Goal: Ask a question

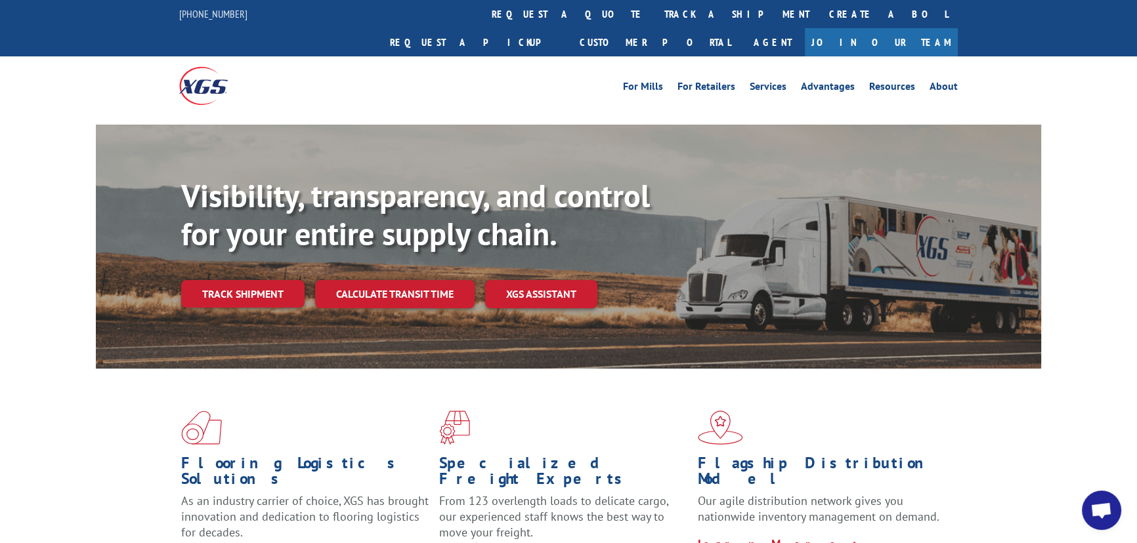
click at [1095, 506] on span "Open chat" at bounding box center [1101, 512] width 22 height 18
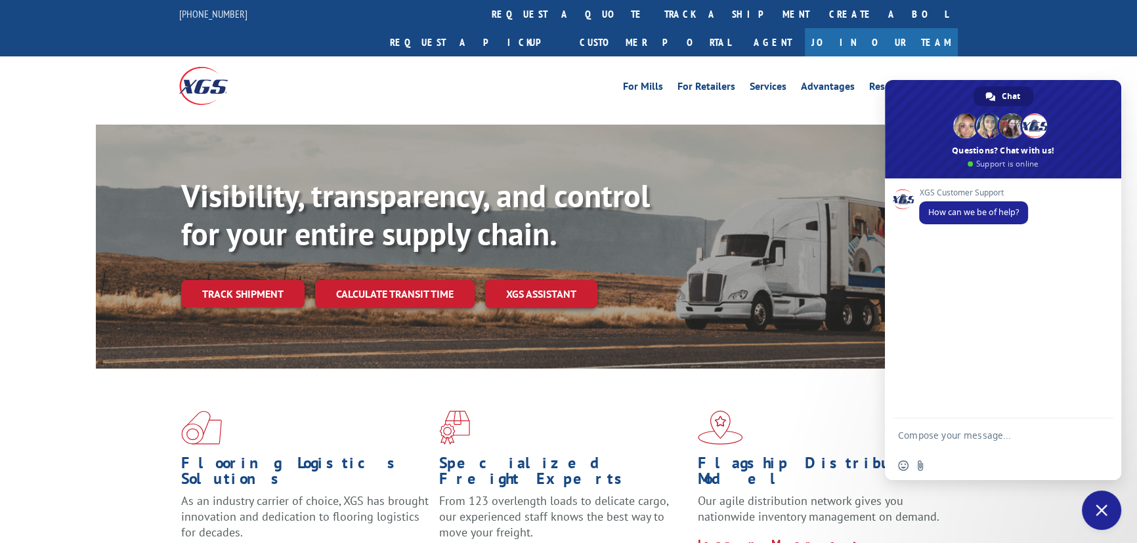
click at [923, 456] on div "Insert an emoji Send a file" at bounding box center [1003, 466] width 236 height 29
click at [919, 446] on textarea "Compose your message..." at bounding box center [990, 435] width 184 height 33
type textarea "Good Morning,"
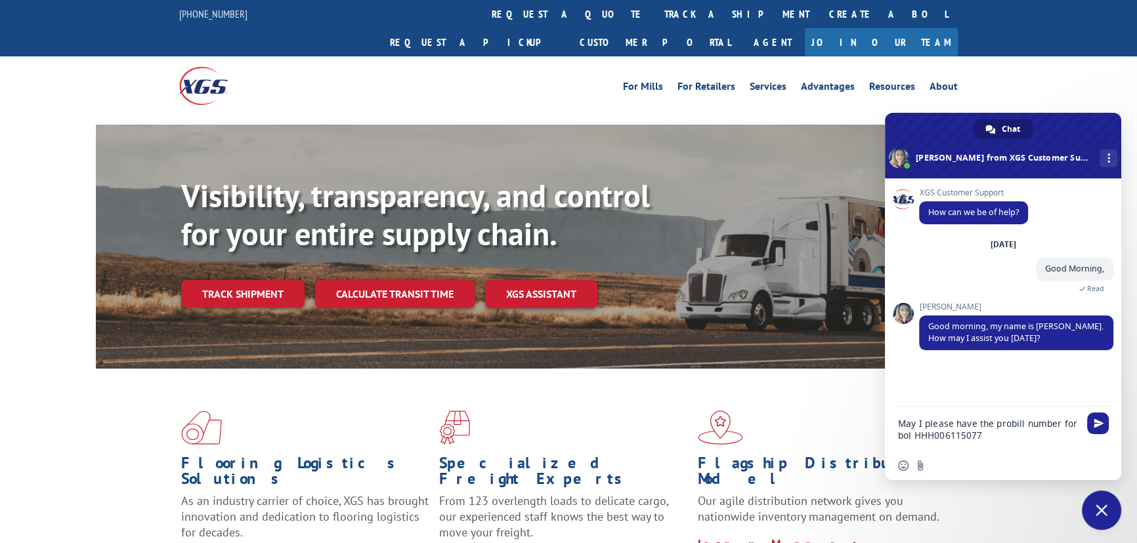
type textarea "May I please have the probill number for bol HHH0061150774"
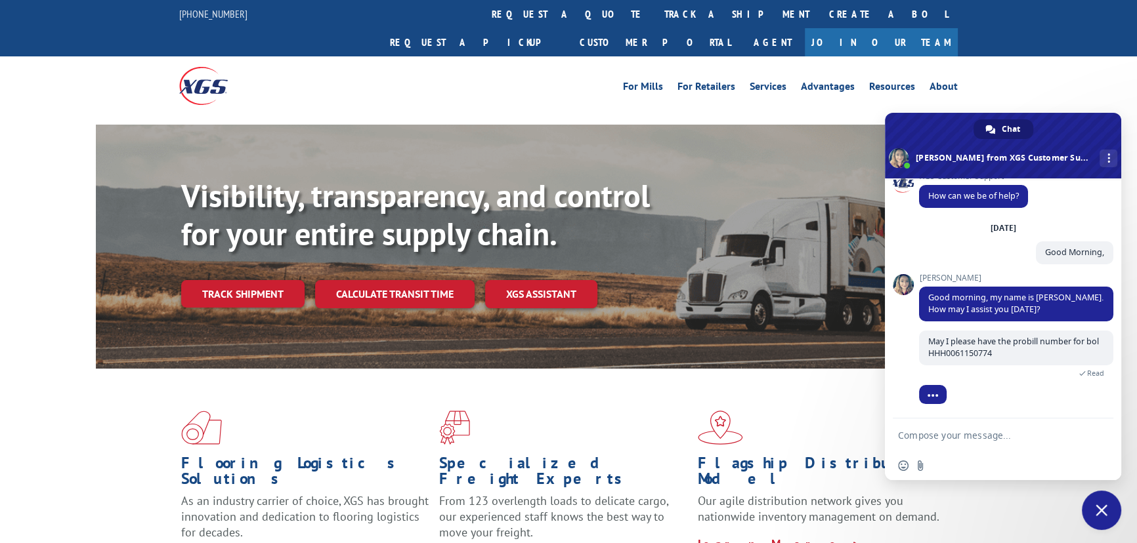
scroll to position [39, 0]
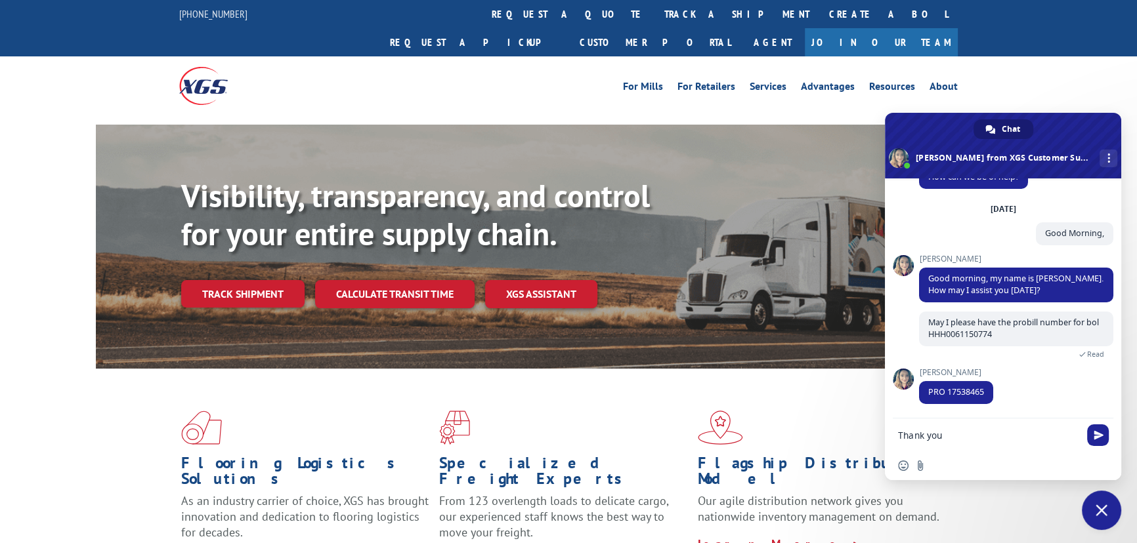
type textarea "Thank you."
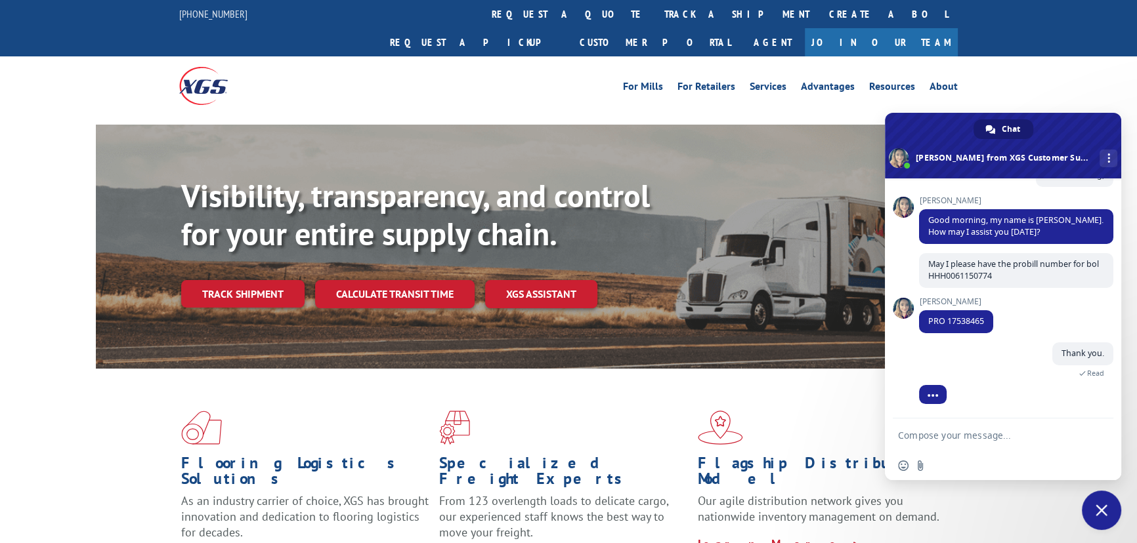
scroll to position [130, 0]
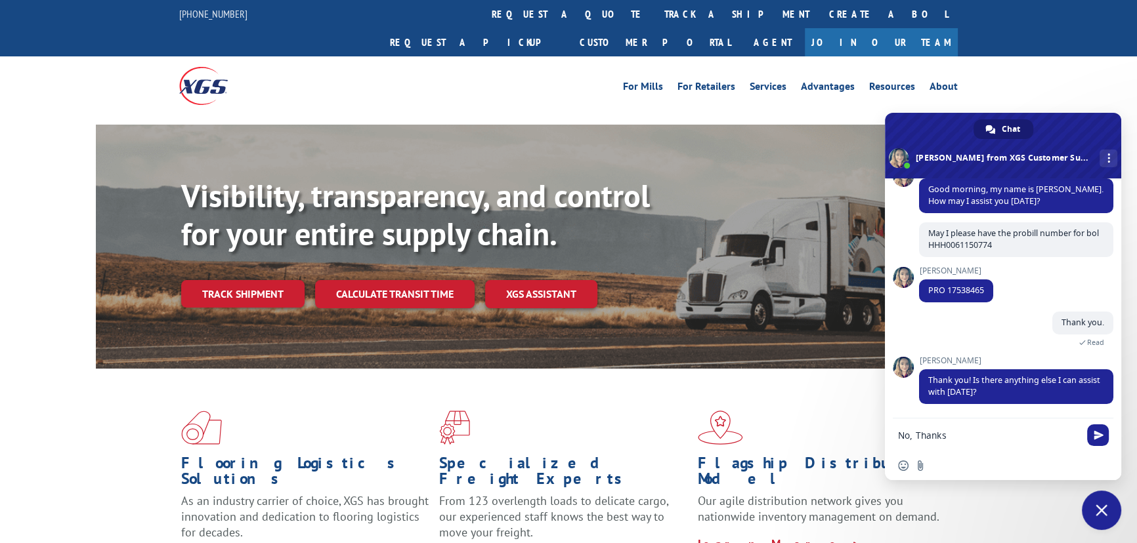
type textarea "No, Thanks."
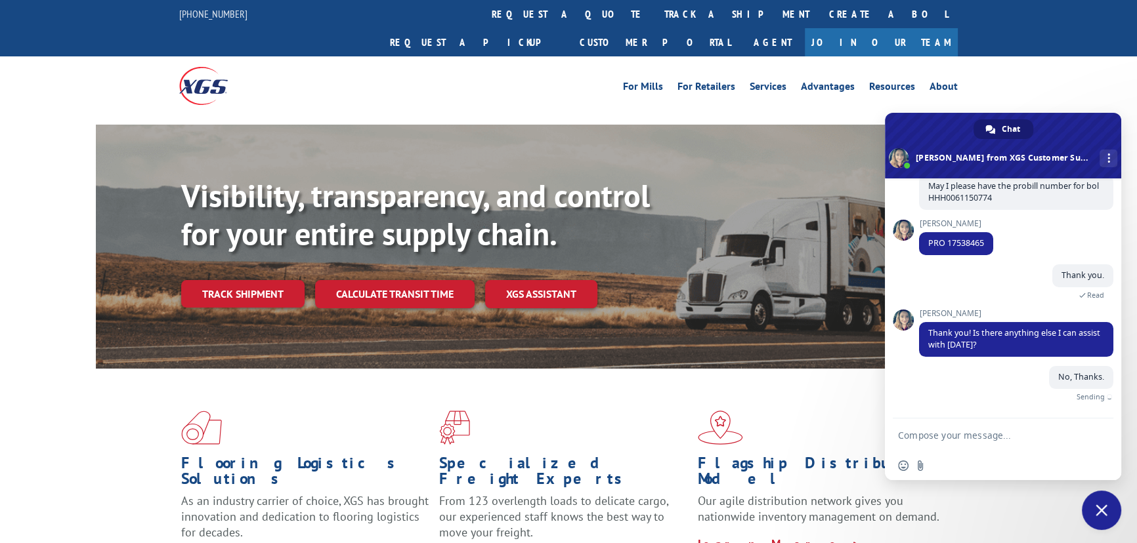
scroll to position [163, 0]
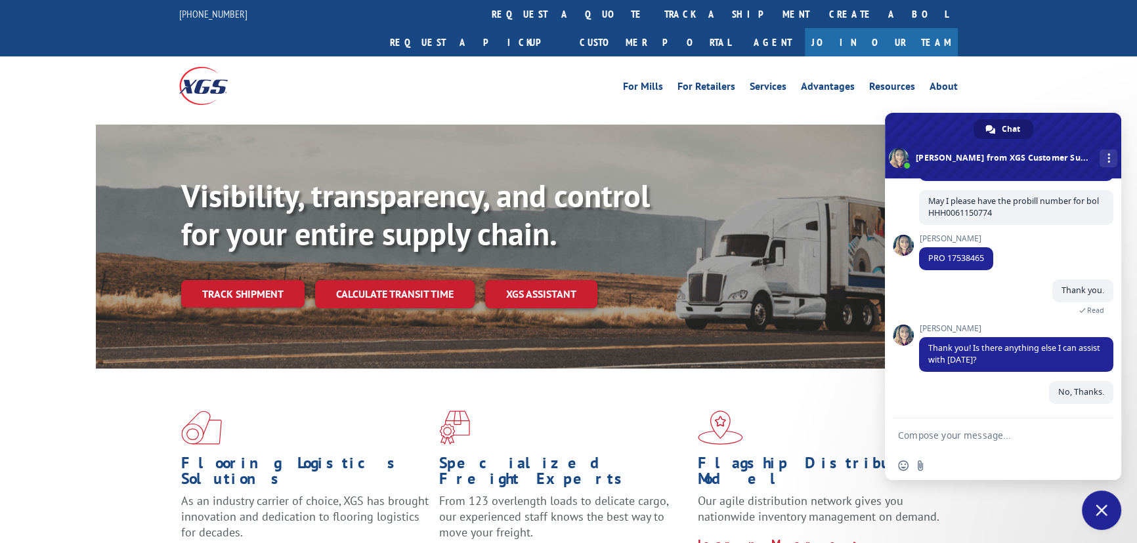
click at [1101, 83] on div "For [PERSON_NAME] For Retailers Services Advantages Resources About For [PERSON…" at bounding box center [568, 85] width 1137 height 58
click at [1113, 125] on div "Visibility, transparency, and control for your entire supply chain. Track shipm…" at bounding box center [568, 260] width 1137 height 270
click at [1095, 519] on span "Close chat" at bounding box center [1101, 510] width 39 height 39
